Goal: Communication & Community: Answer question/provide support

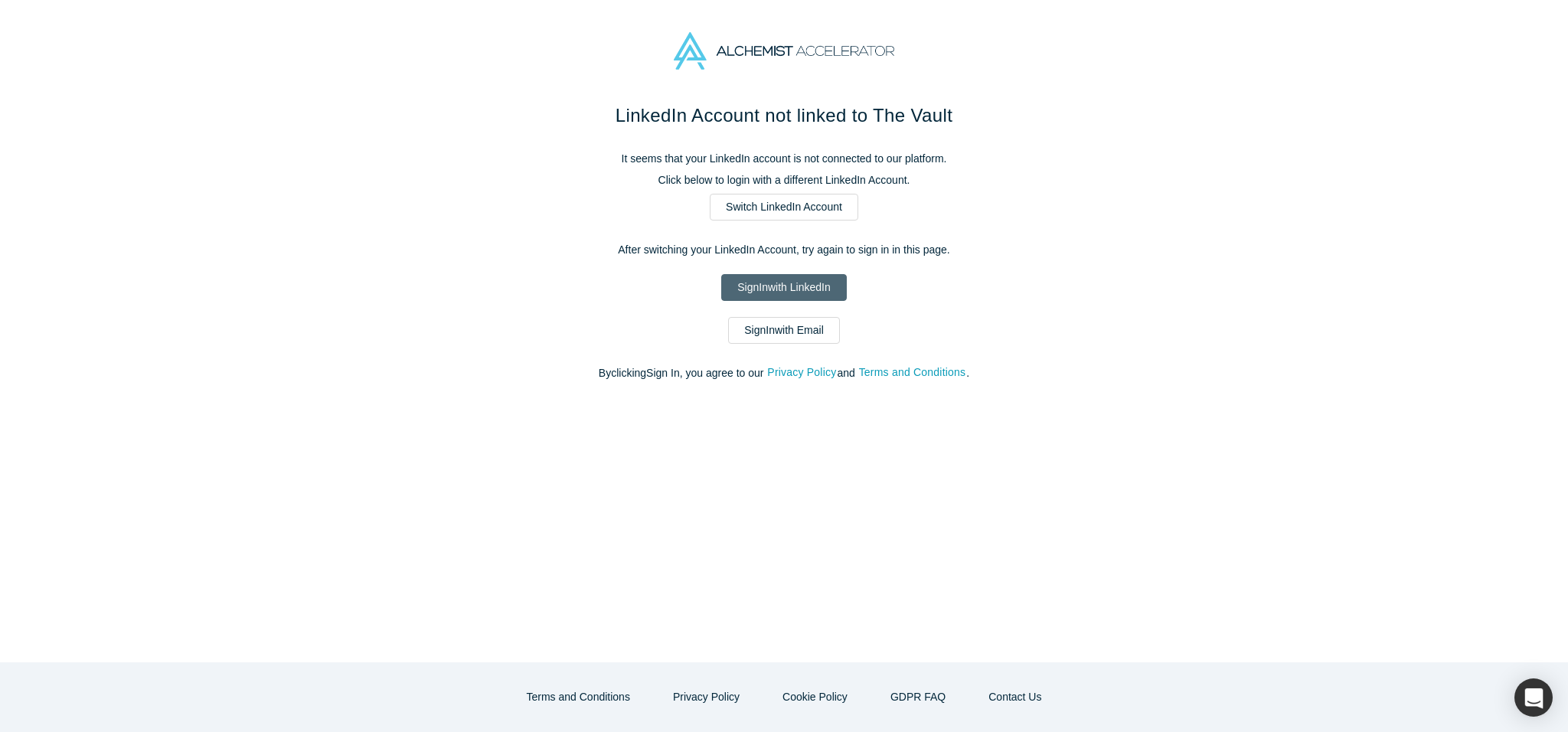
click at [806, 290] on link "Sign In with LinkedIn" at bounding box center [784, 288] width 124 height 27
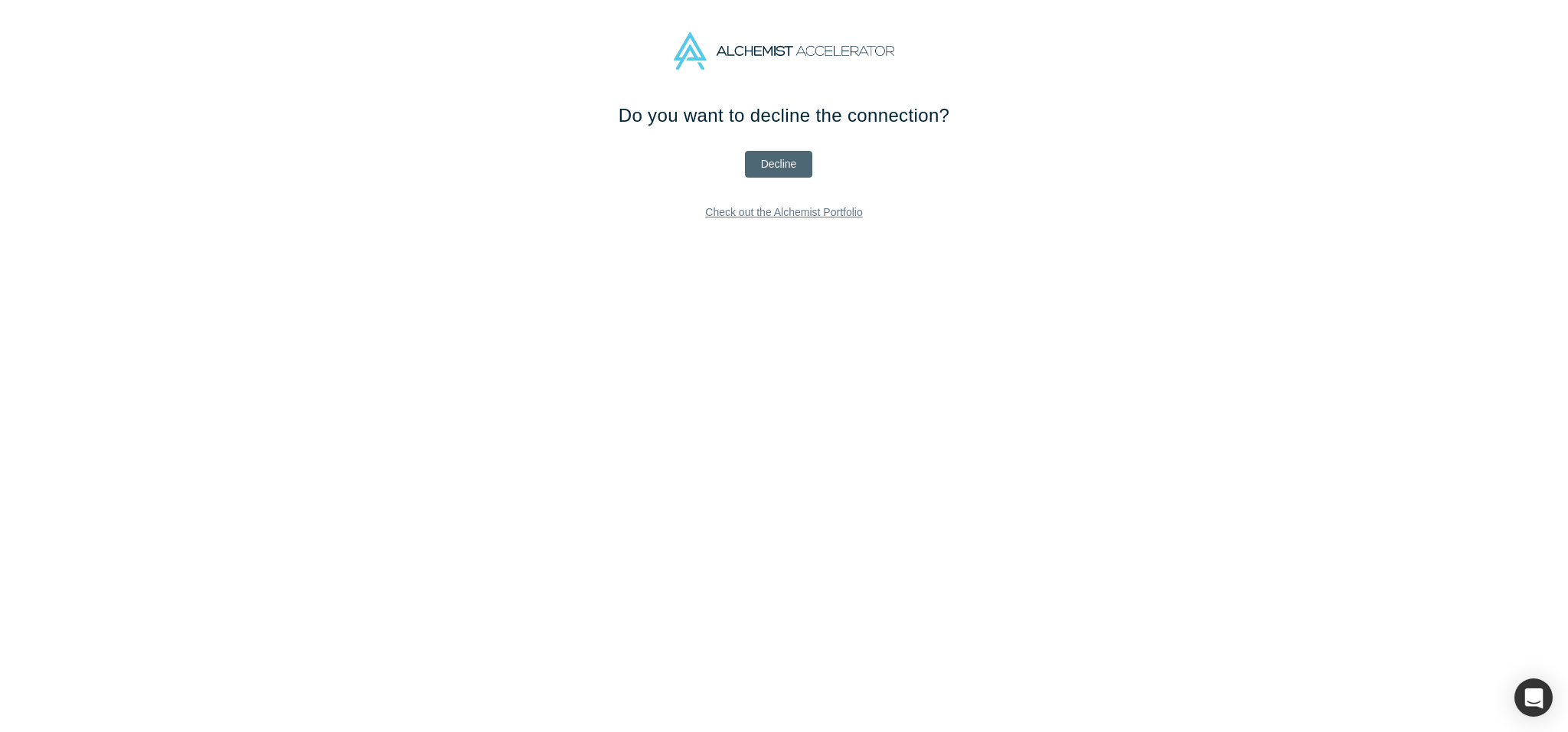
click at [769, 160] on button "Decline" at bounding box center [779, 164] width 68 height 27
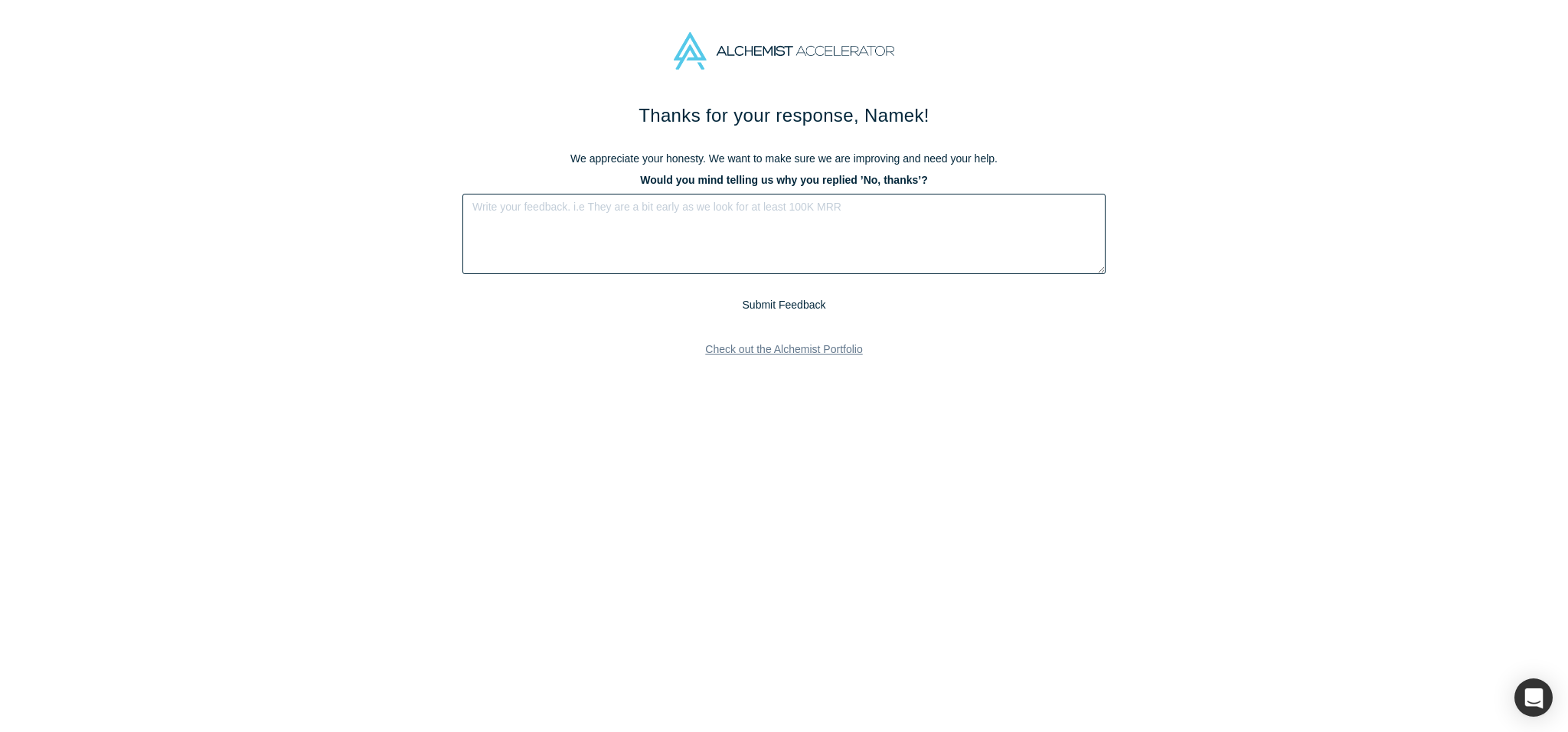
click at [935, 251] on textarea at bounding box center [784, 233] width 644 height 81
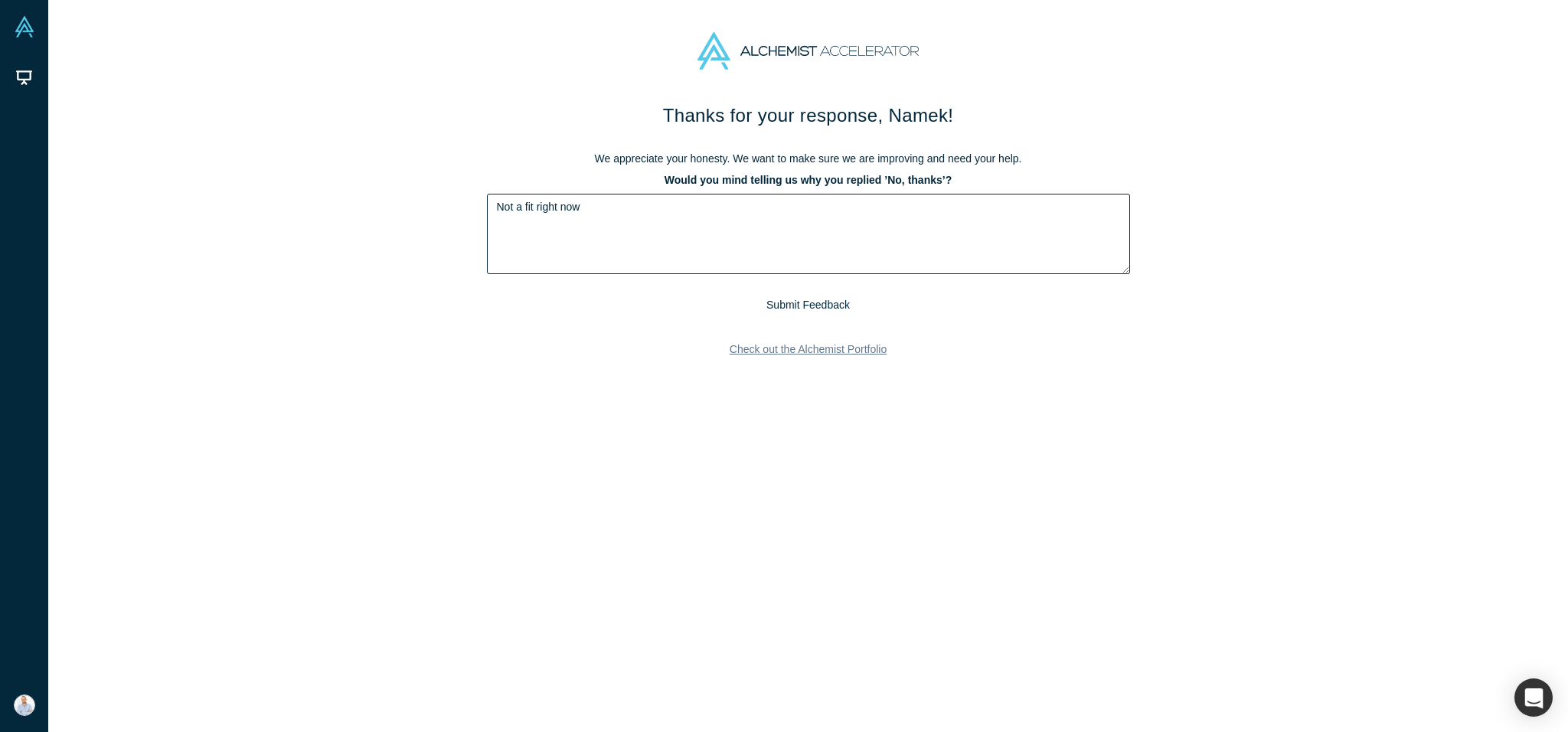
type textarea "Not a fit right now"
click at [825, 304] on button "Submit Feedback" at bounding box center [808, 305] width 94 height 19
